Goal: Complete application form

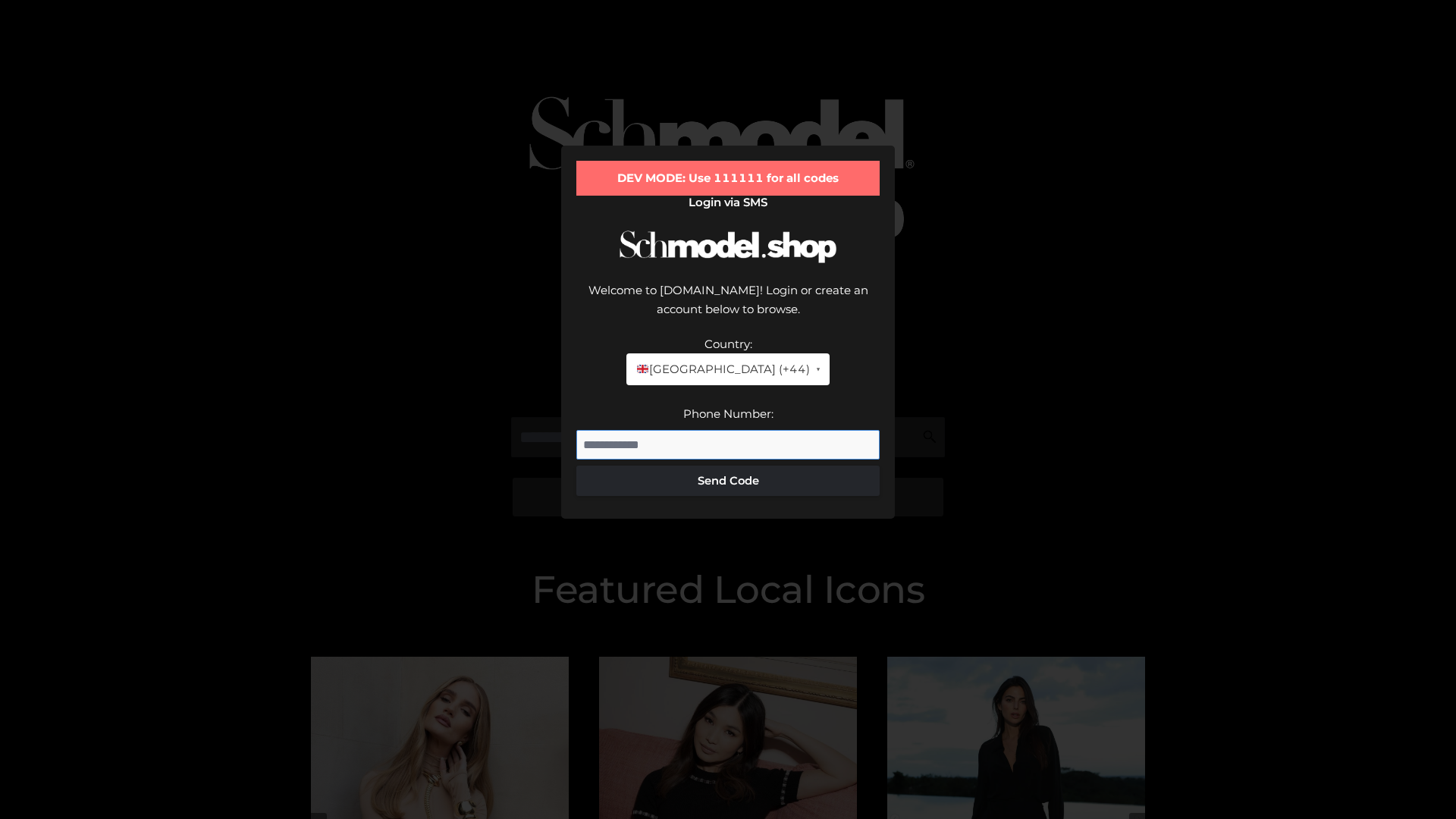
click at [728, 430] on input "Phone Number:" at bounding box center [728, 445] width 304 height 31
type input "**********"
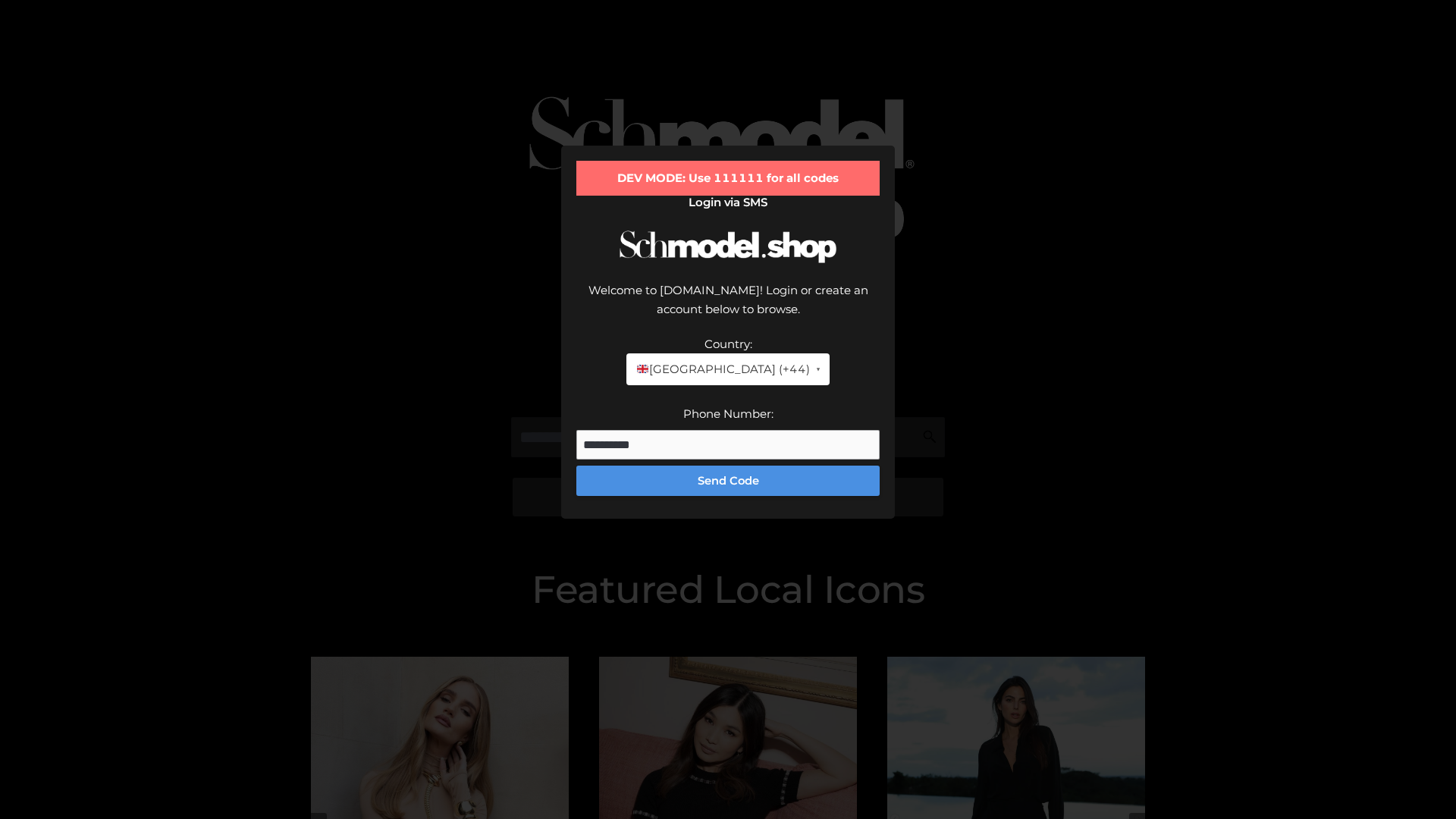
click at [728, 466] on button "Send Code" at bounding box center [728, 481] width 304 height 31
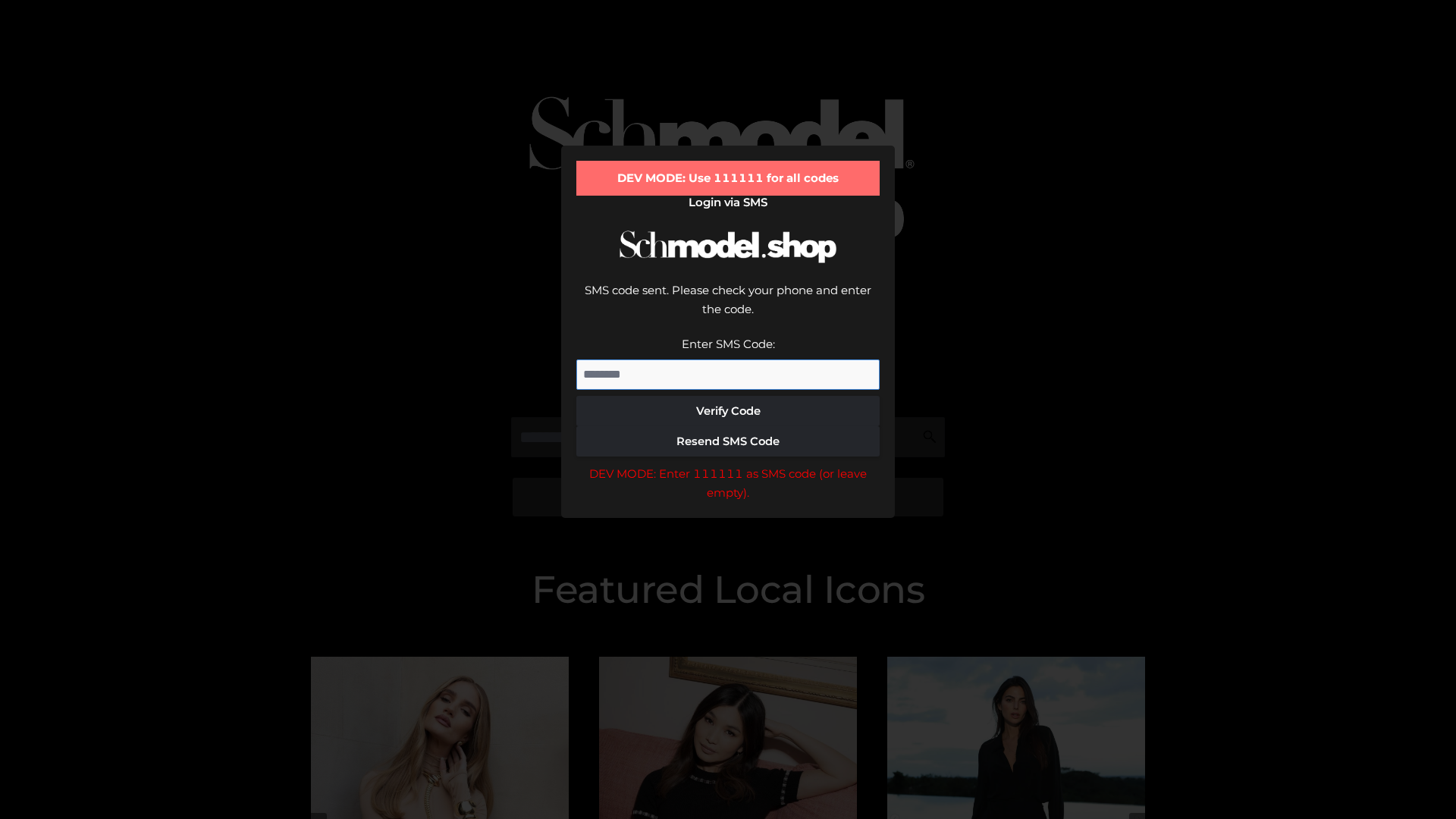
click at [728, 359] on input "Enter SMS Code:" at bounding box center [728, 375] width 304 height 31
type input "******"
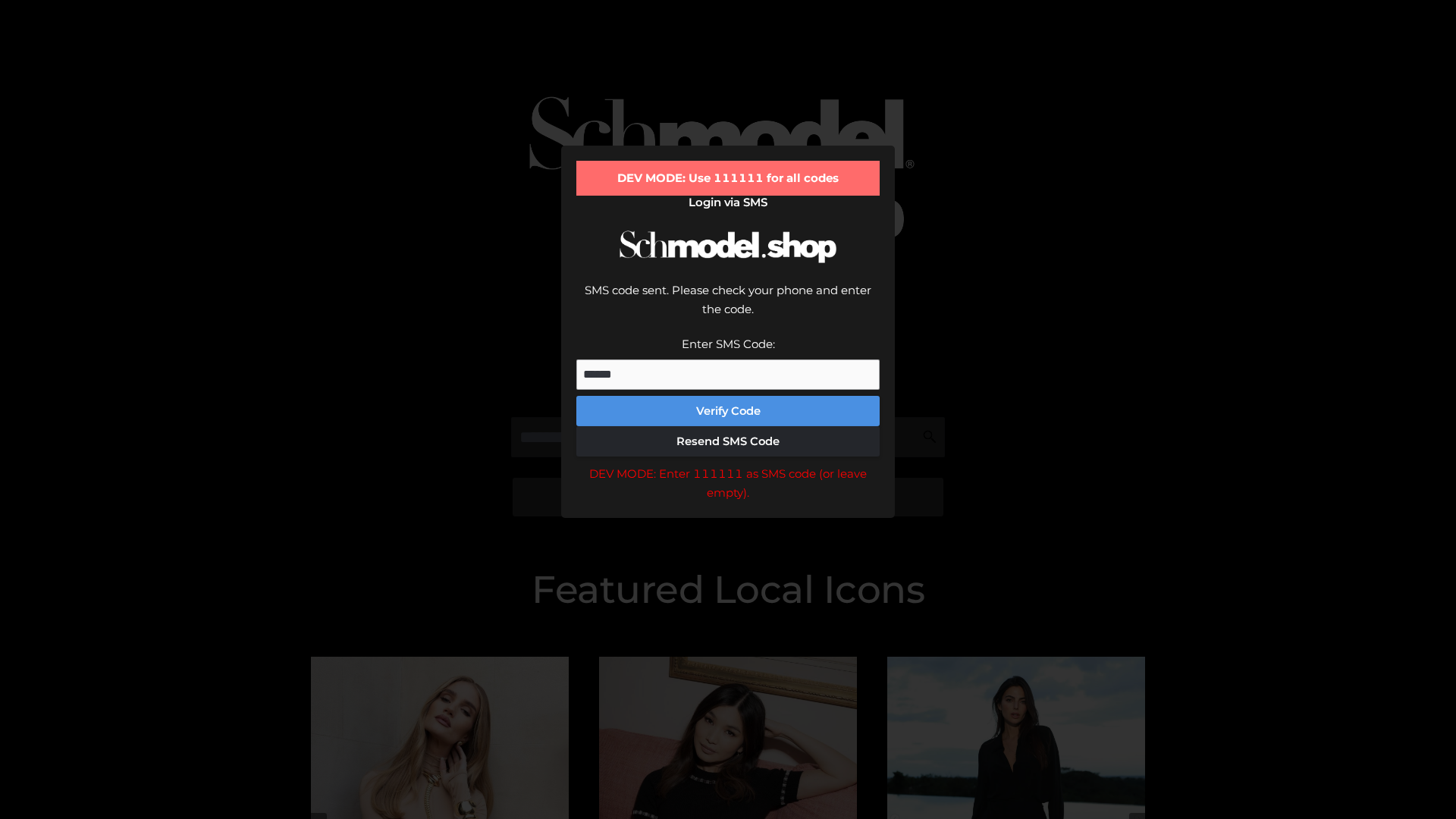
click at [728, 396] on button "Verify Code" at bounding box center [728, 411] width 304 height 31
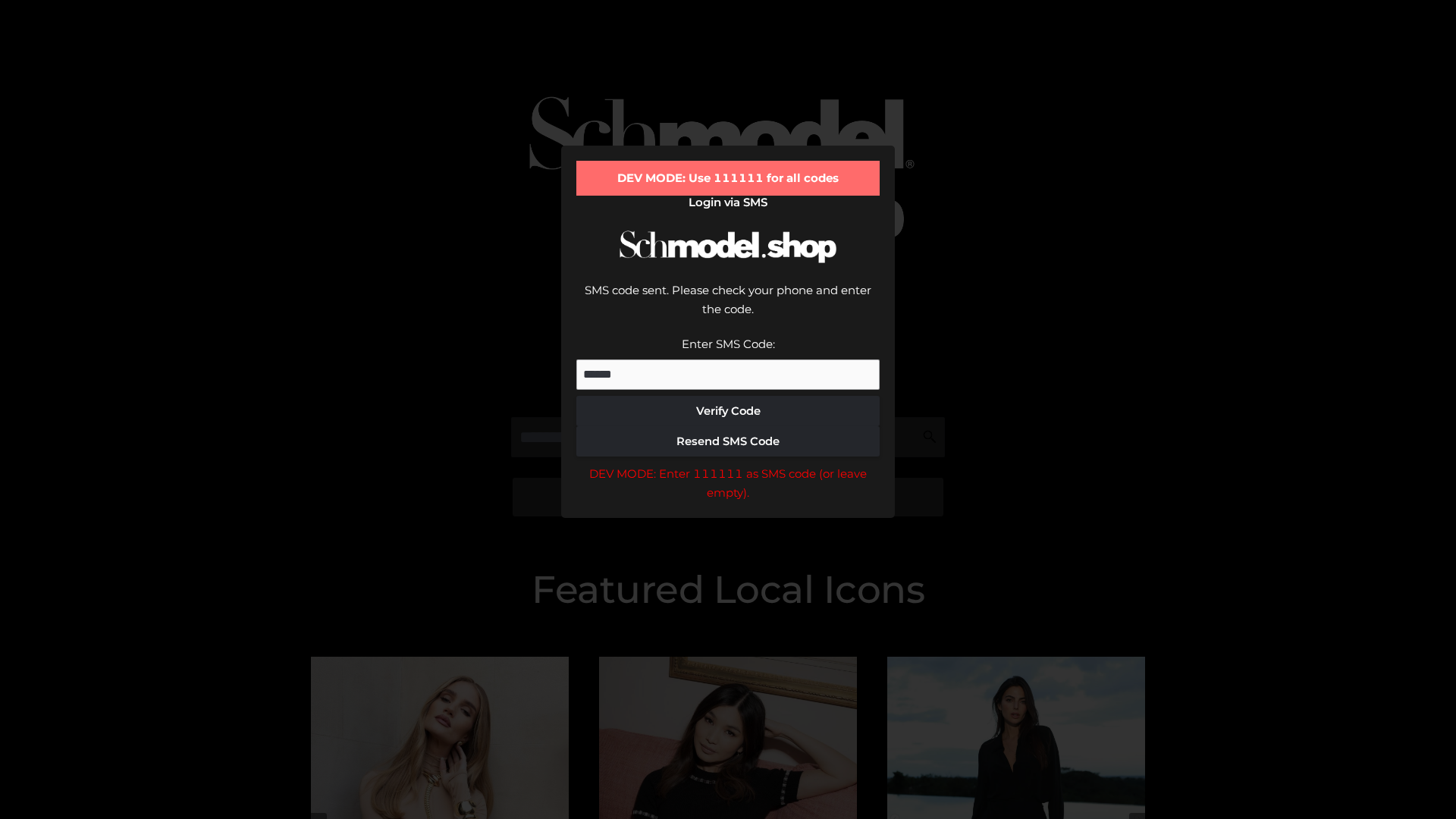
click at [728, 464] on div "DEV MODE: Enter 111111 as SMS code (or leave empty)." at bounding box center [728, 483] width 304 height 38
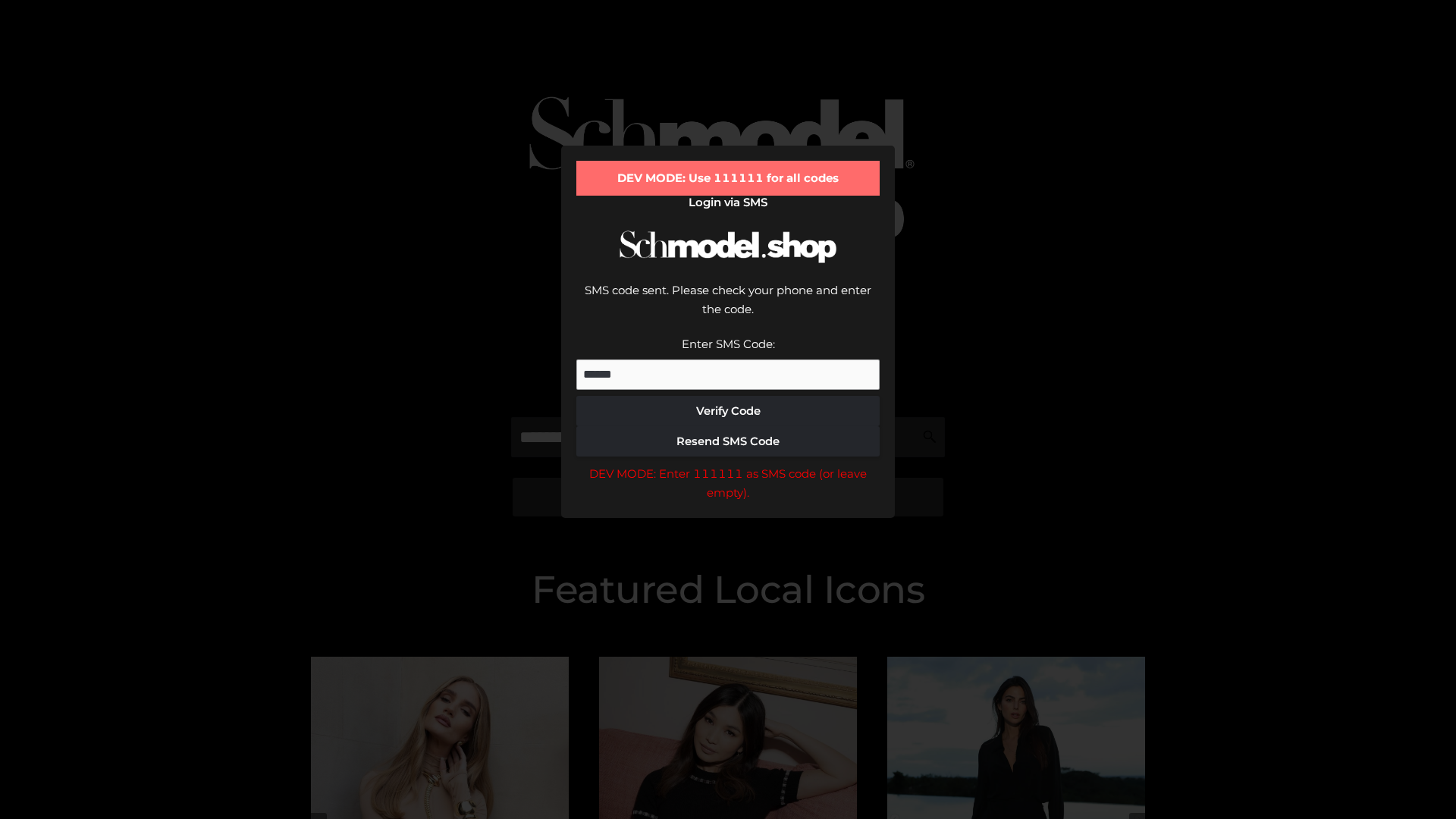
click at [728, 464] on div "DEV MODE: Enter 111111 as SMS code (or leave empty)." at bounding box center [728, 483] width 304 height 38
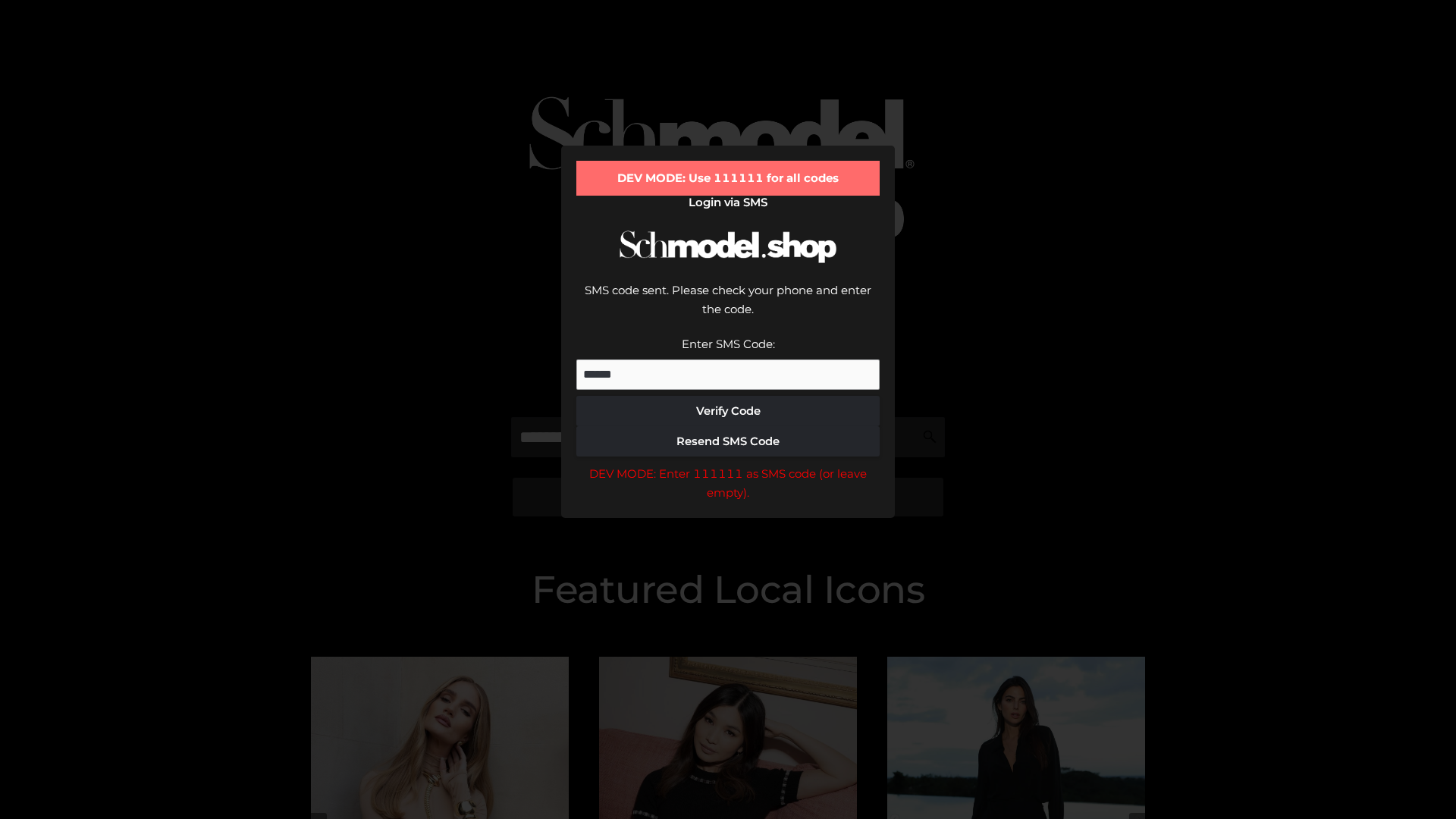
click at [728, 464] on div "DEV MODE: Enter 111111 as SMS code (or leave empty)." at bounding box center [728, 483] width 304 height 38
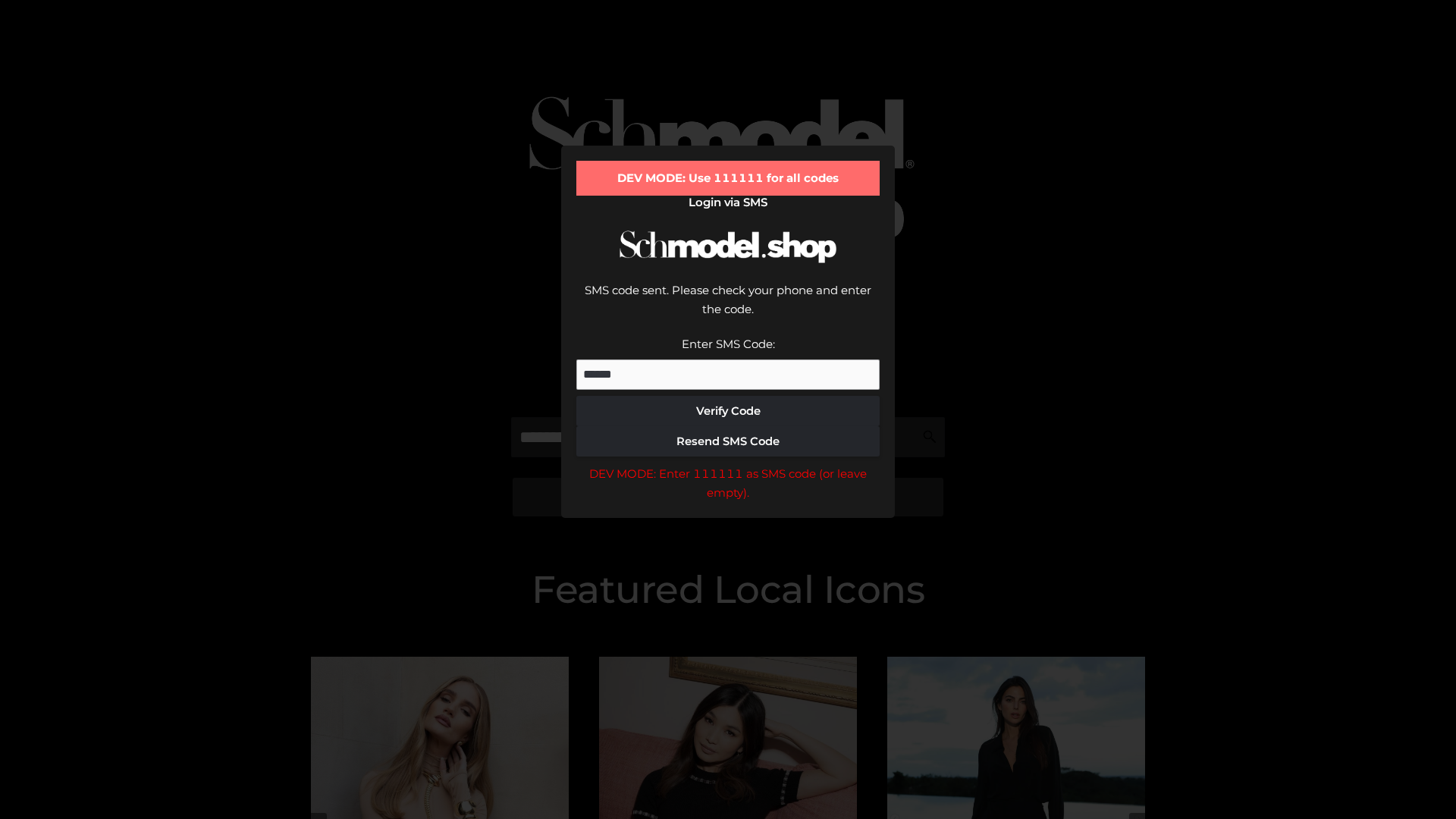
click at [728, 464] on div "DEV MODE: Enter 111111 as SMS code (or leave empty)." at bounding box center [728, 483] width 304 height 38
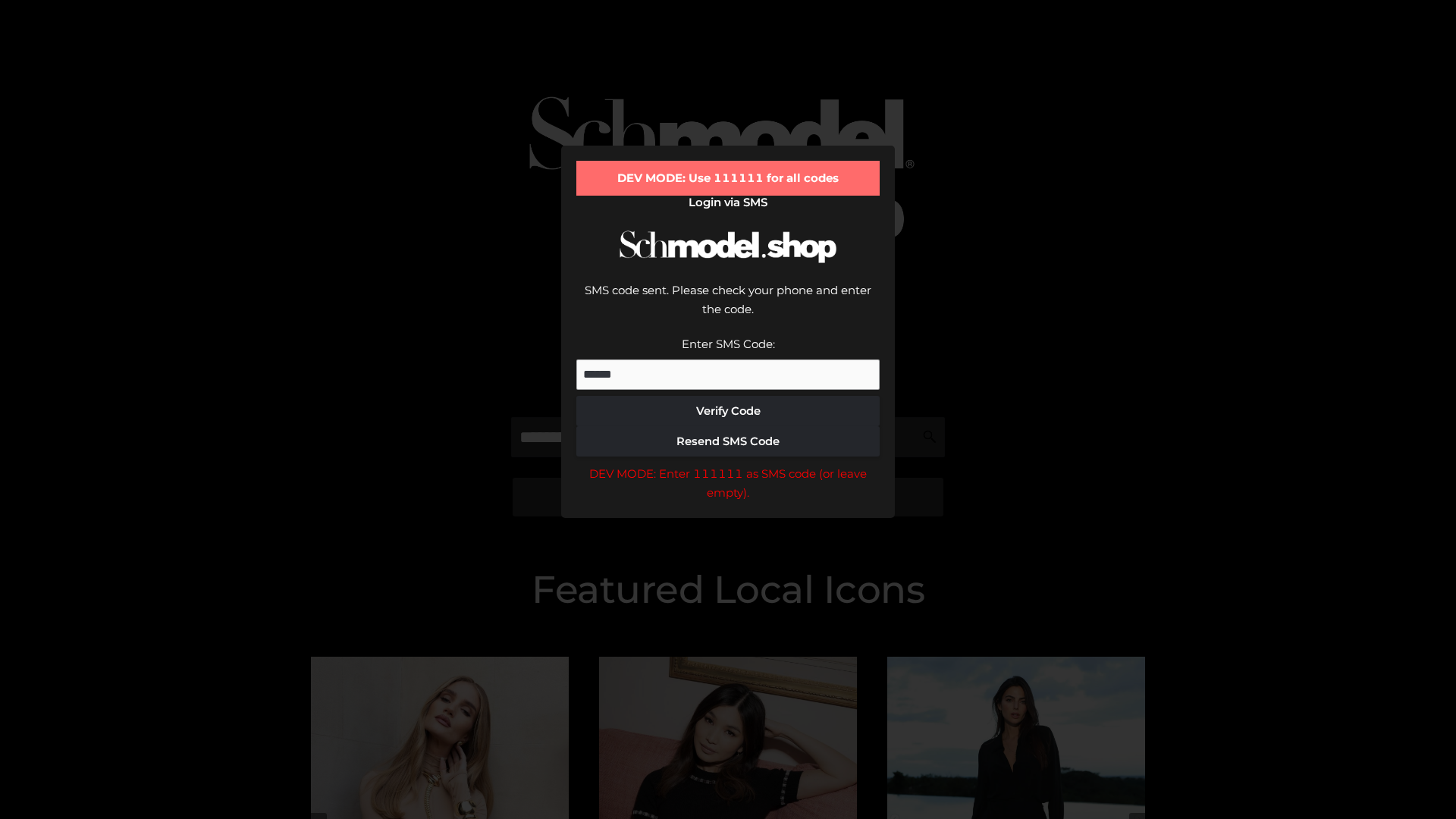
click at [728, 464] on div "DEV MODE: Enter 111111 as SMS code (or leave empty)." at bounding box center [728, 483] width 304 height 38
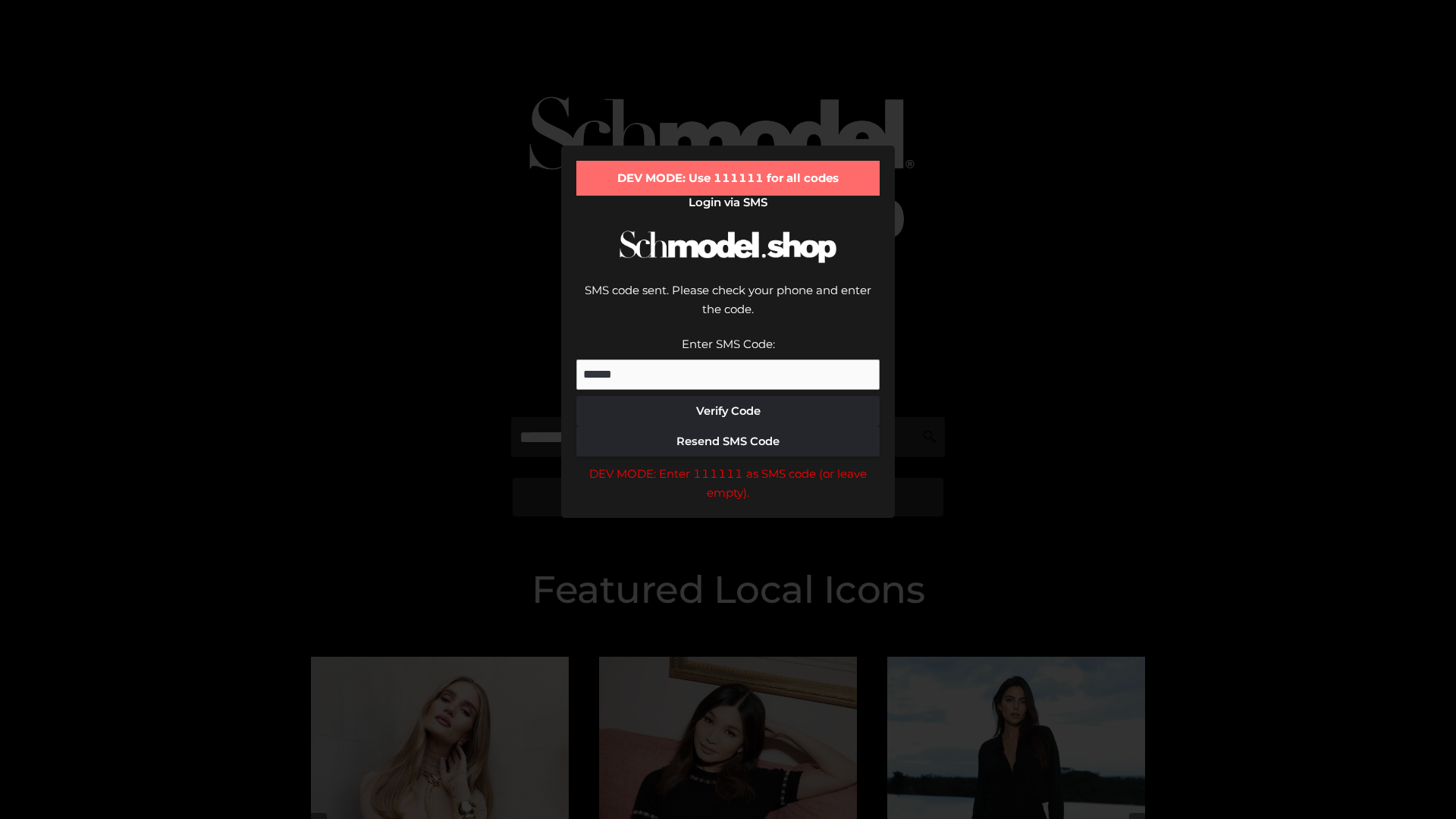
click at [728, 464] on div "DEV MODE: Enter 111111 as SMS code (or leave empty)." at bounding box center [728, 483] width 304 height 38
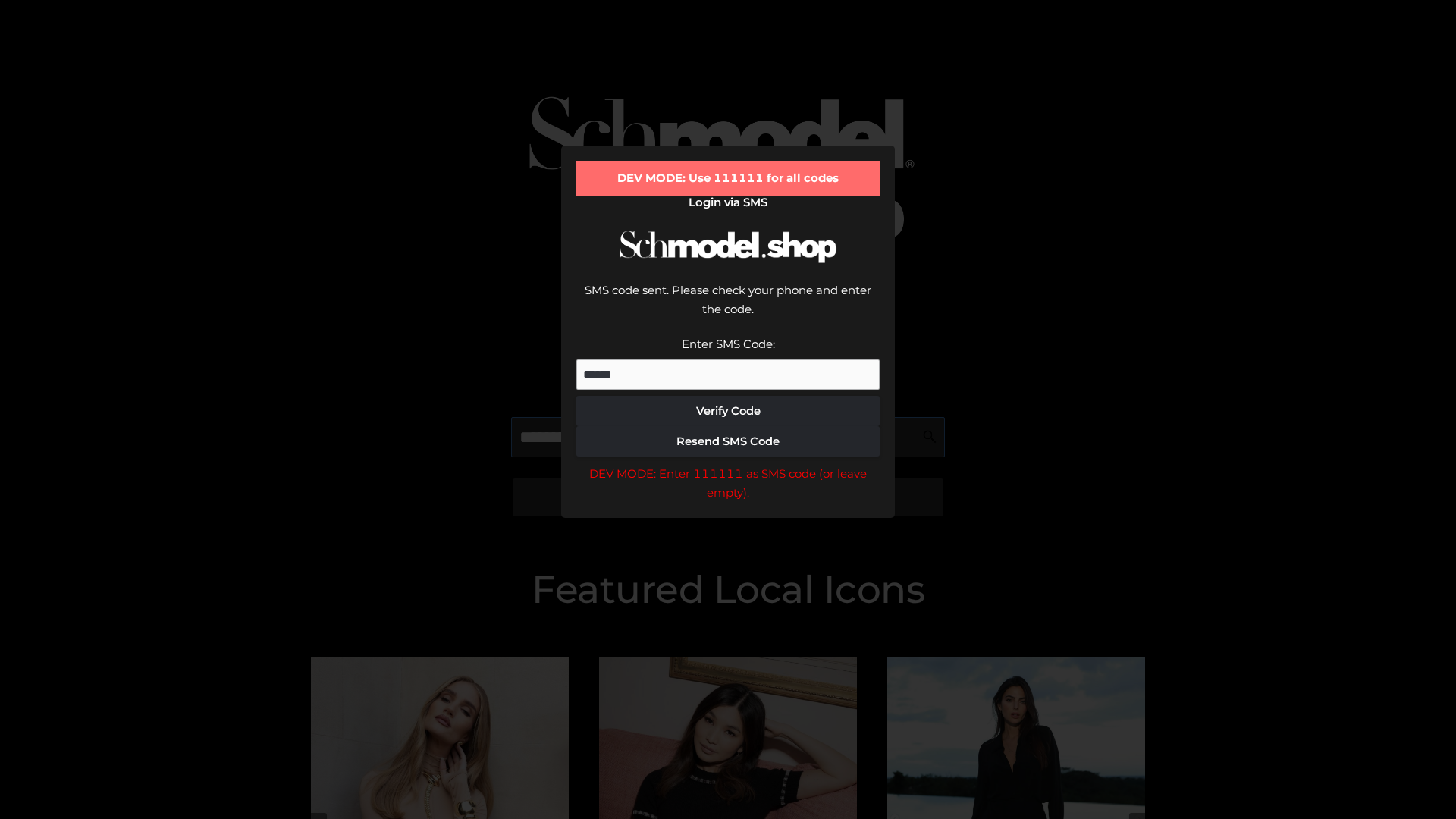
scroll to position [0, 79]
click at [728, 464] on div "DEV MODE: Enter 111111 as SMS code (or leave empty)." at bounding box center [728, 483] width 304 height 38
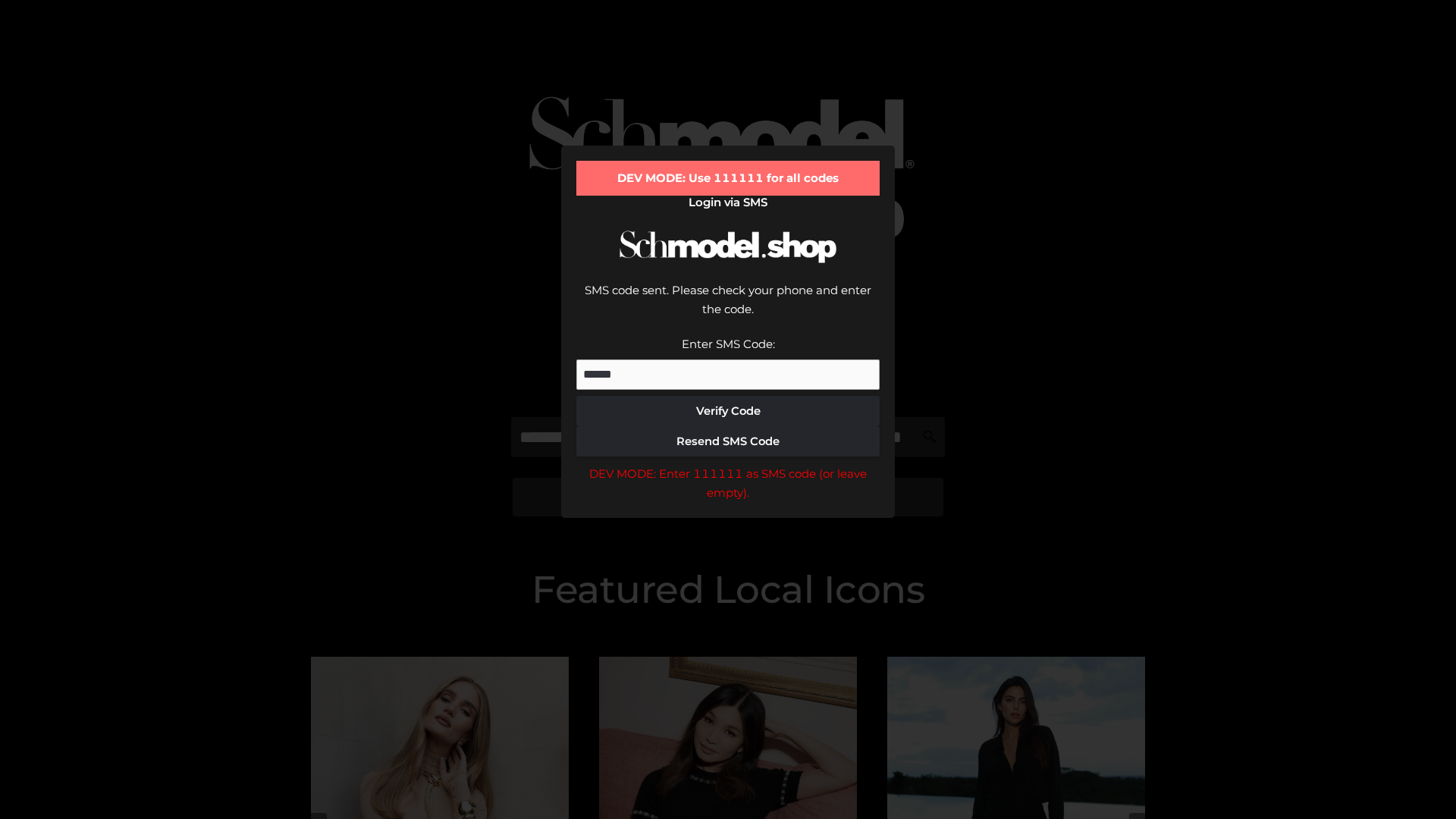
click at [728, 464] on div "DEV MODE: Enter 111111 as SMS code (or leave empty)." at bounding box center [728, 483] width 304 height 38
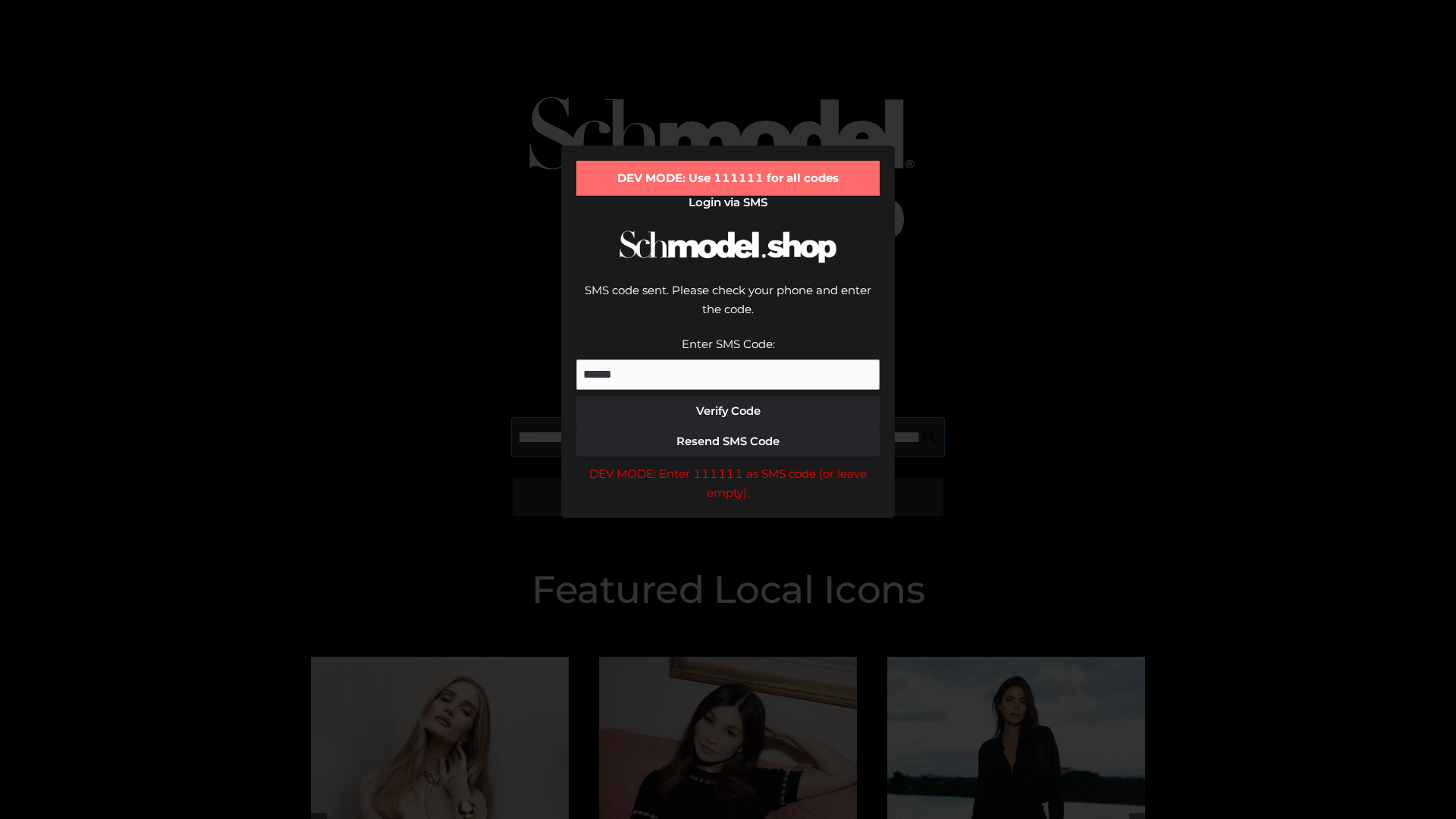
scroll to position [0, 166]
click at [728, 464] on div "DEV MODE: Enter 111111 as SMS code (or leave empty)." at bounding box center [728, 483] width 304 height 38
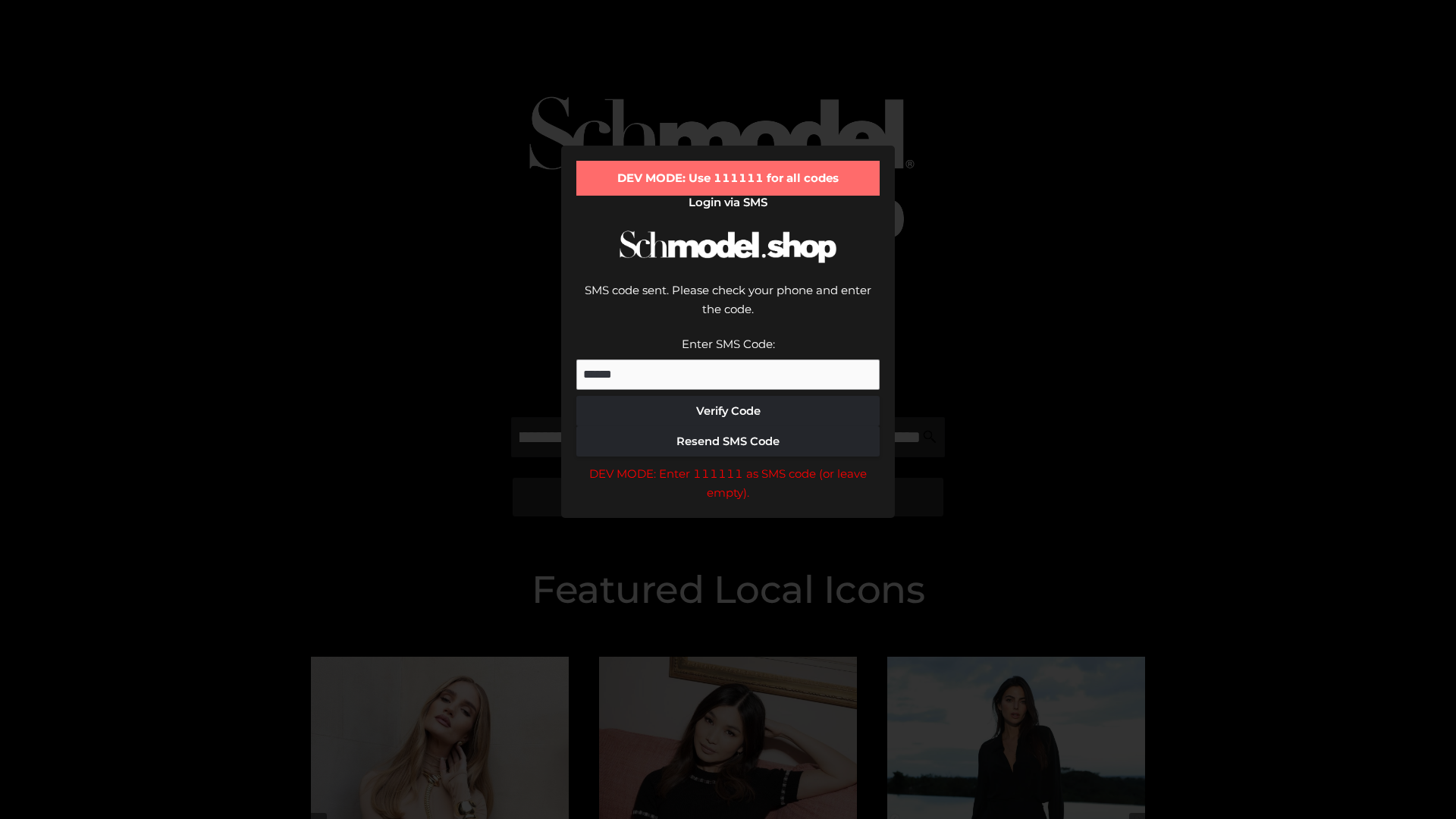
click at [728, 464] on div "DEV MODE: Enter 111111 as SMS code (or leave empty)." at bounding box center [728, 483] width 304 height 38
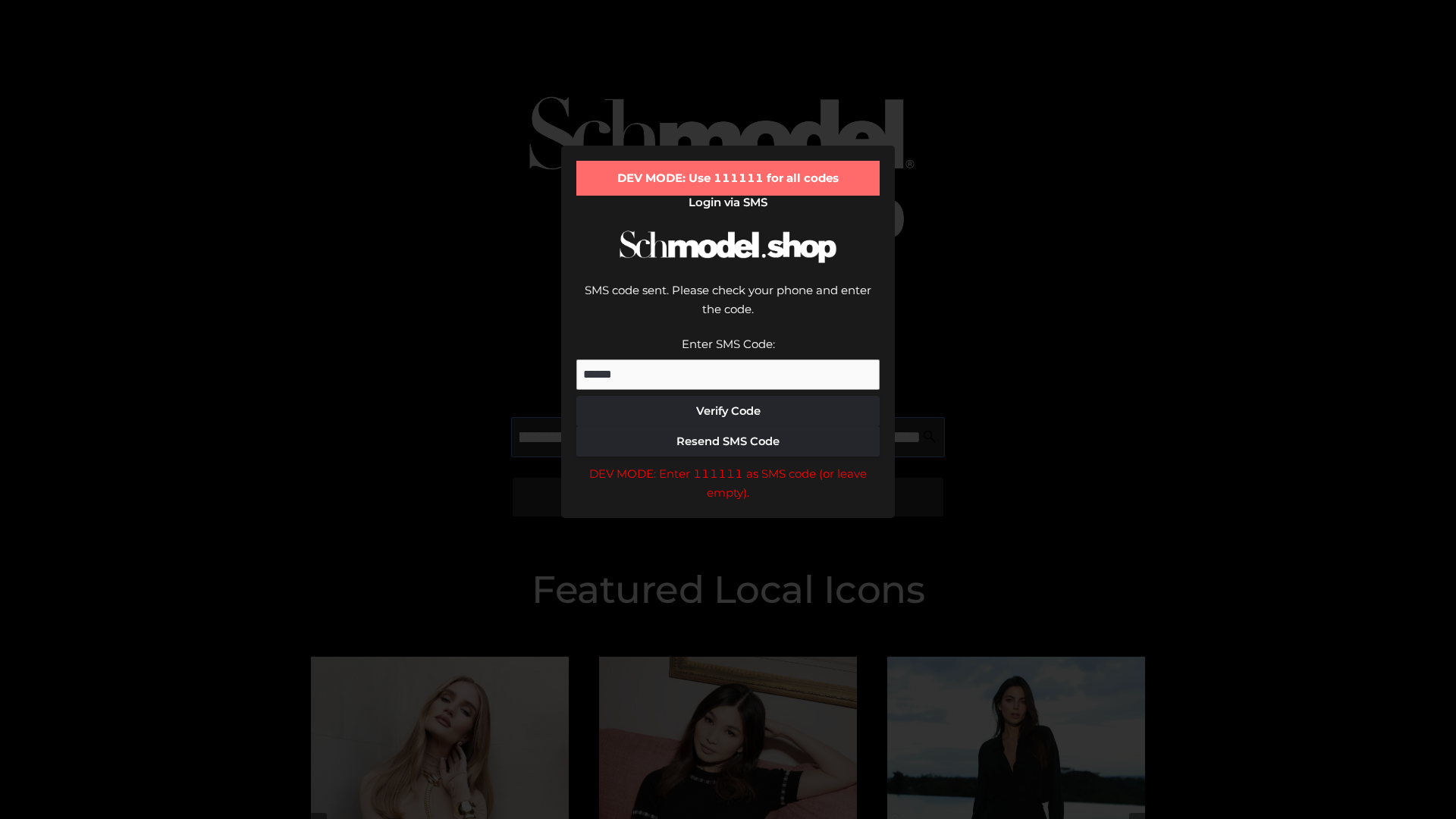
scroll to position [0, 257]
click at [728, 464] on div "DEV MODE: Enter 111111 as SMS code (or leave empty)." at bounding box center [728, 483] width 304 height 38
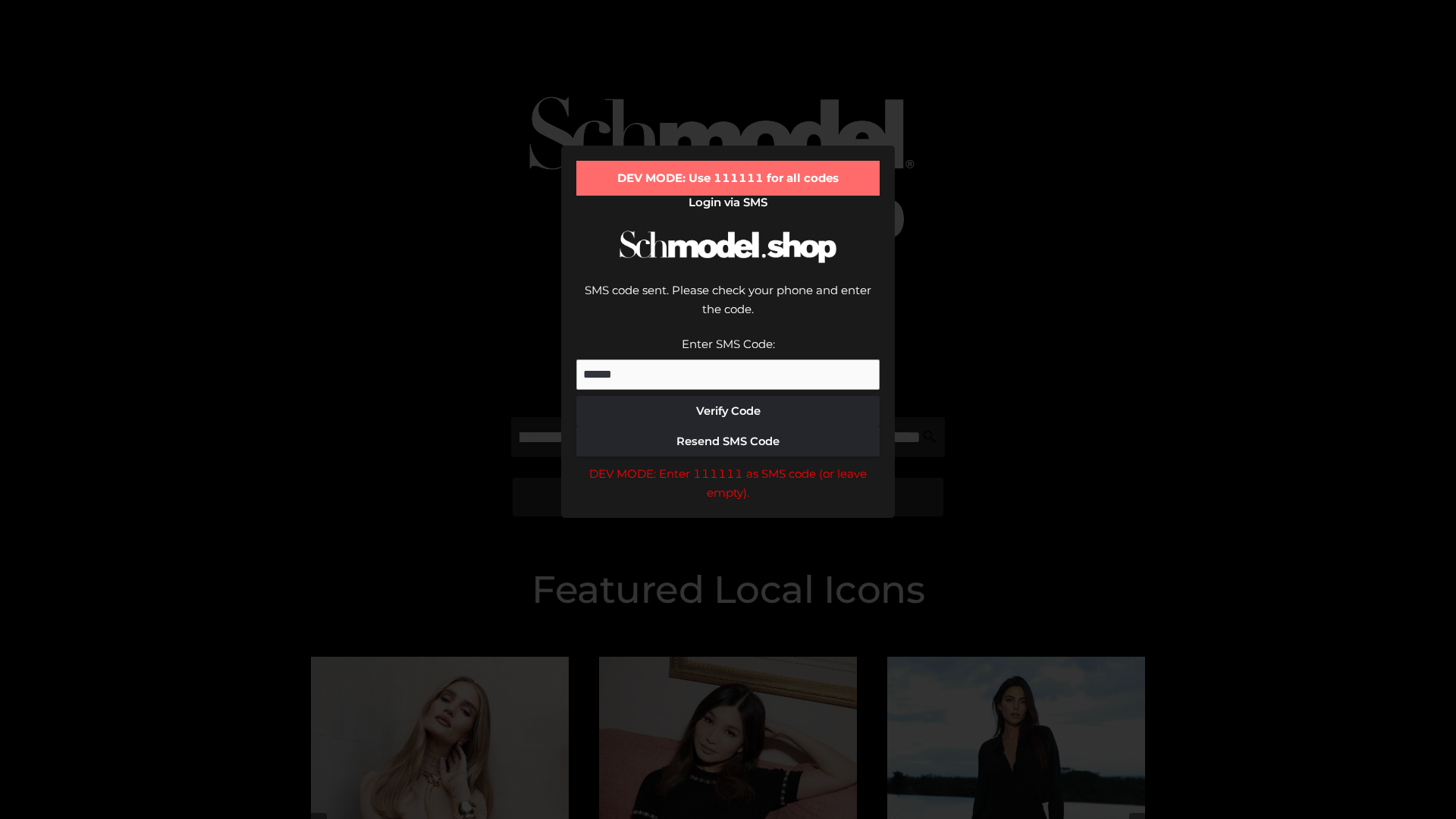
click at [728, 464] on div "DEV MODE: Enter 111111 as SMS code (or leave empty)." at bounding box center [728, 483] width 304 height 38
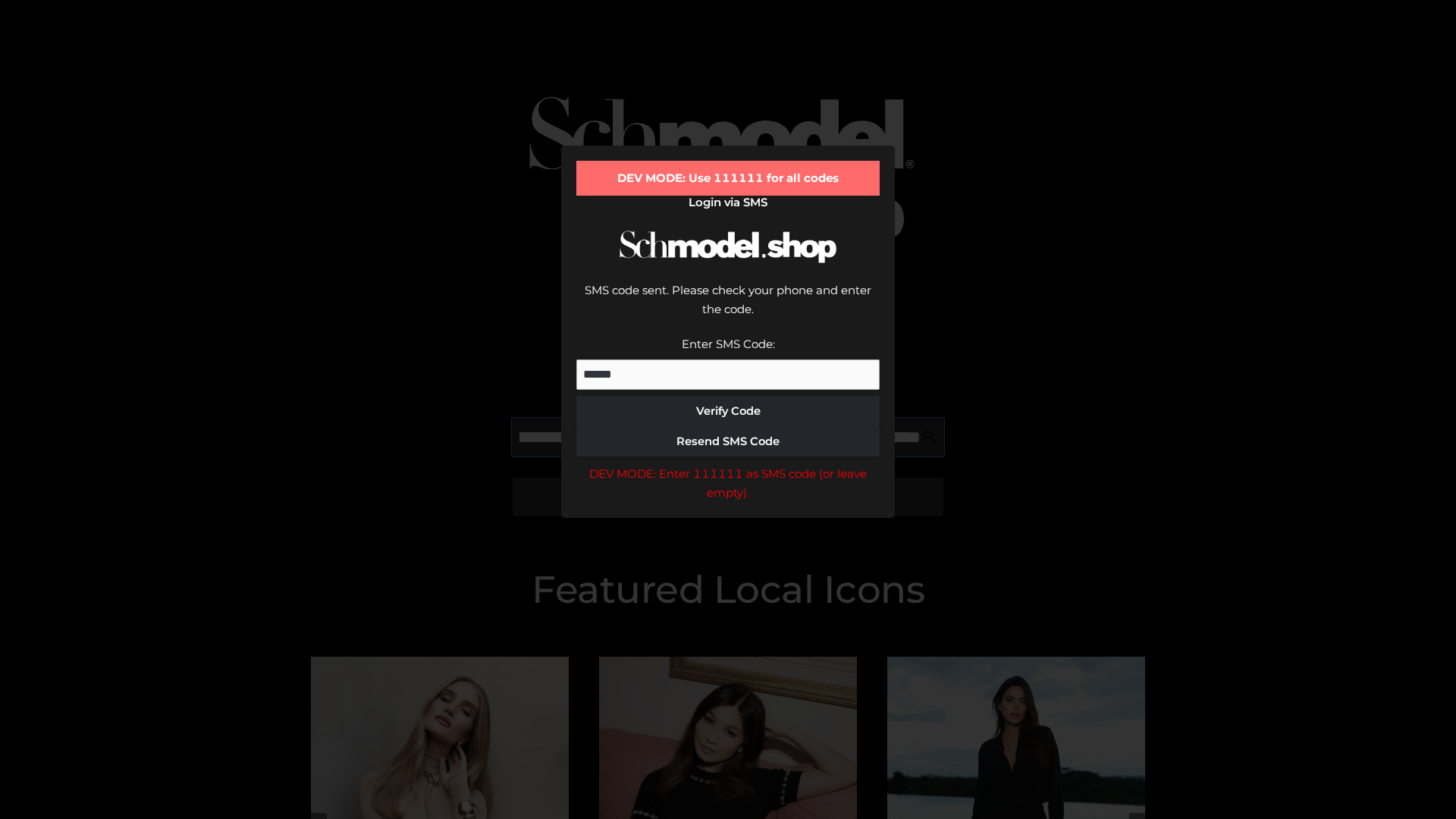
scroll to position [0, 353]
click at [728, 464] on div "DEV MODE: Enter 111111 as SMS code (or leave empty)." at bounding box center [728, 483] width 304 height 38
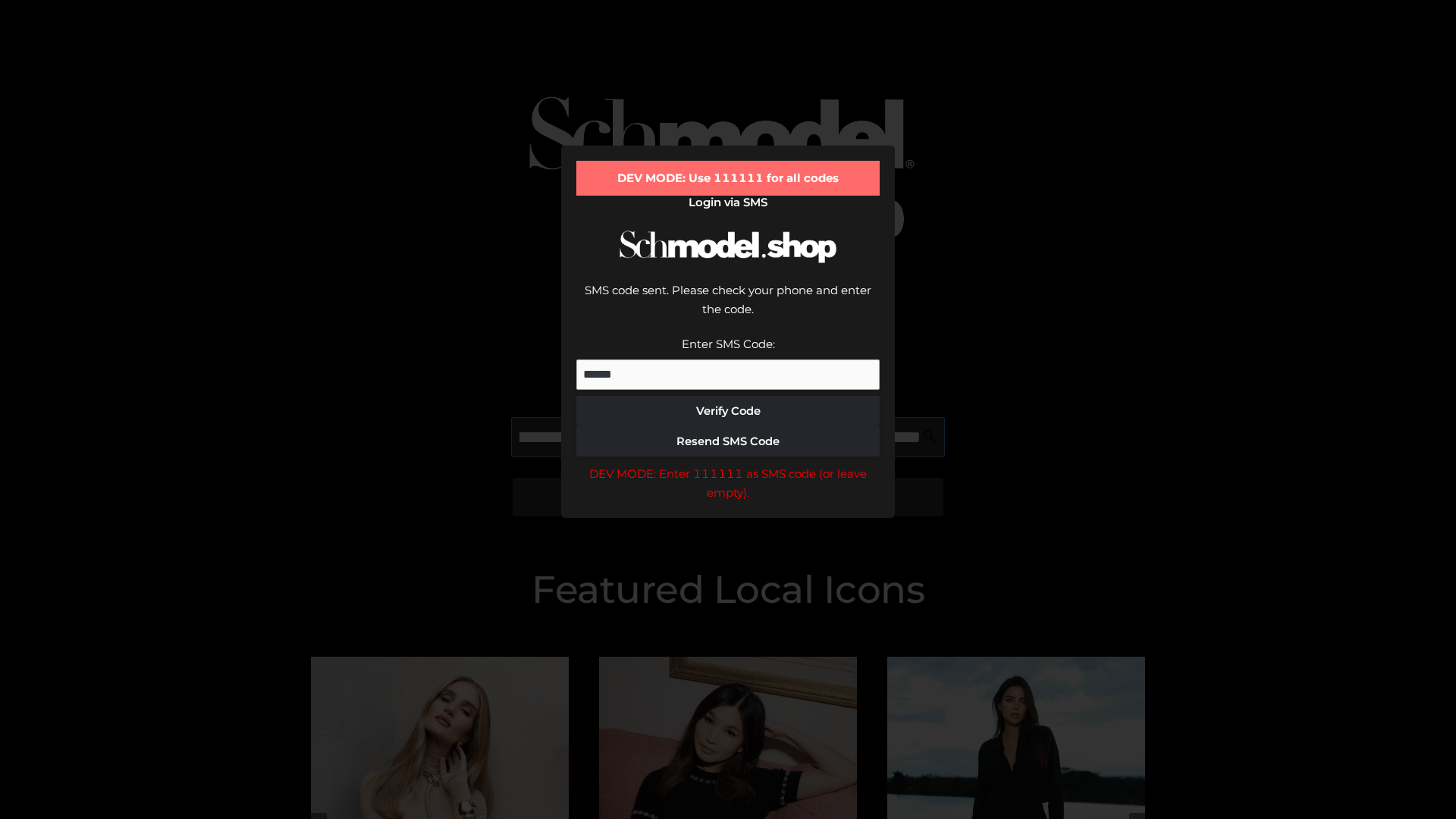
type input "**********"
